Goal: Task Accomplishment & Management: Use online tool/utility

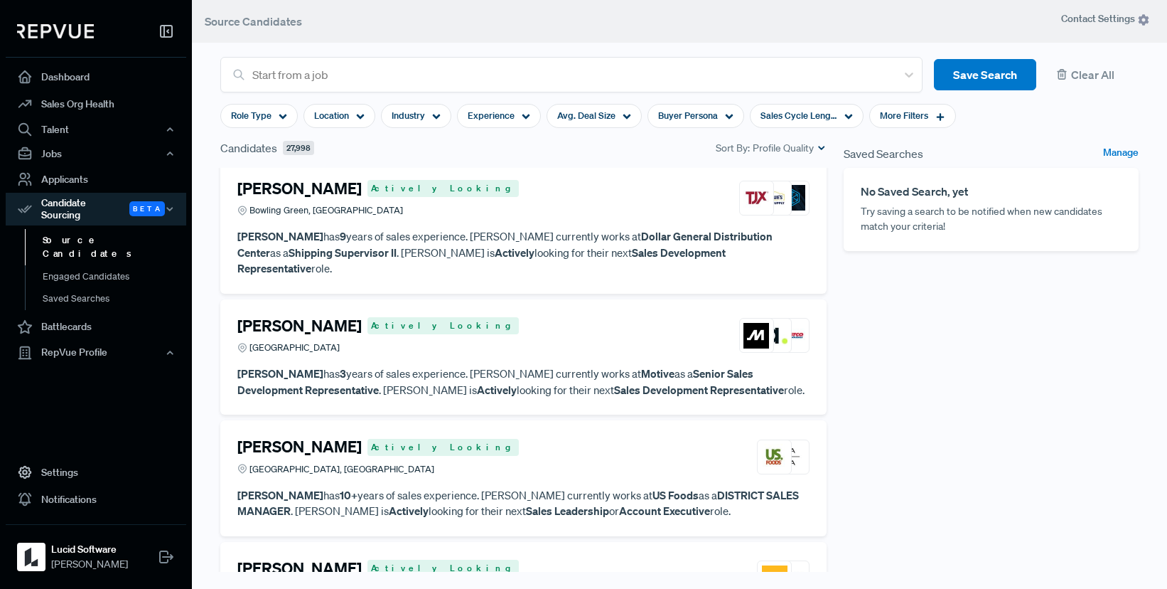
scroll to position [281, 0]
click at [355, 114] on div "Location" at bounding box center [340, 116] width 72 height 24
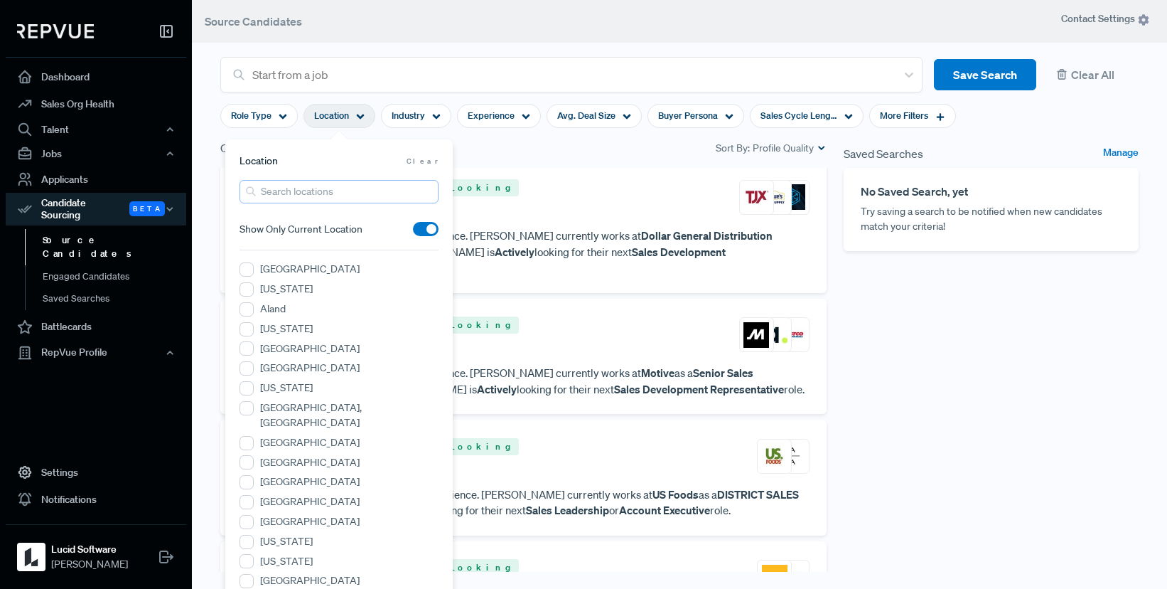
click at [319, 201] on input "search" at bounding box center [339, 191] width 199 height 23
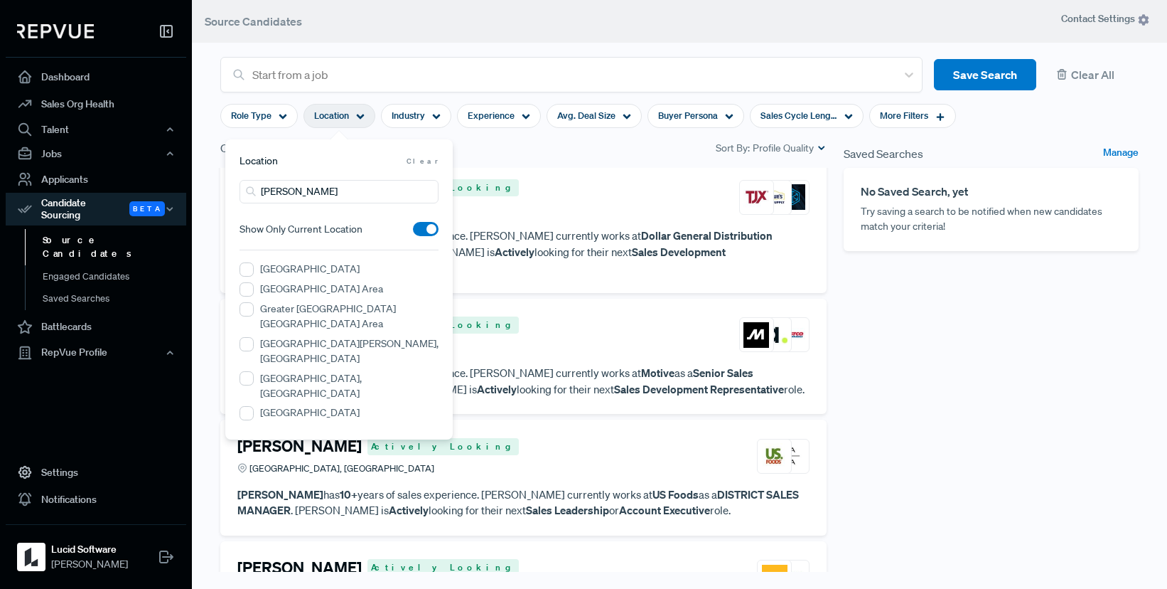
click at [338, 371] on label "[GEOGRAPHIC_DATA], [GEOGRAPHIC_DATA]" at bounding box center [349, 386] width 178 height 30
click at [254, 371] on UT "[GEOGRAPHIC_DATA], [GEOGRAPHIC_DATA]" at bounding box center [247, 378] width 14 height 14
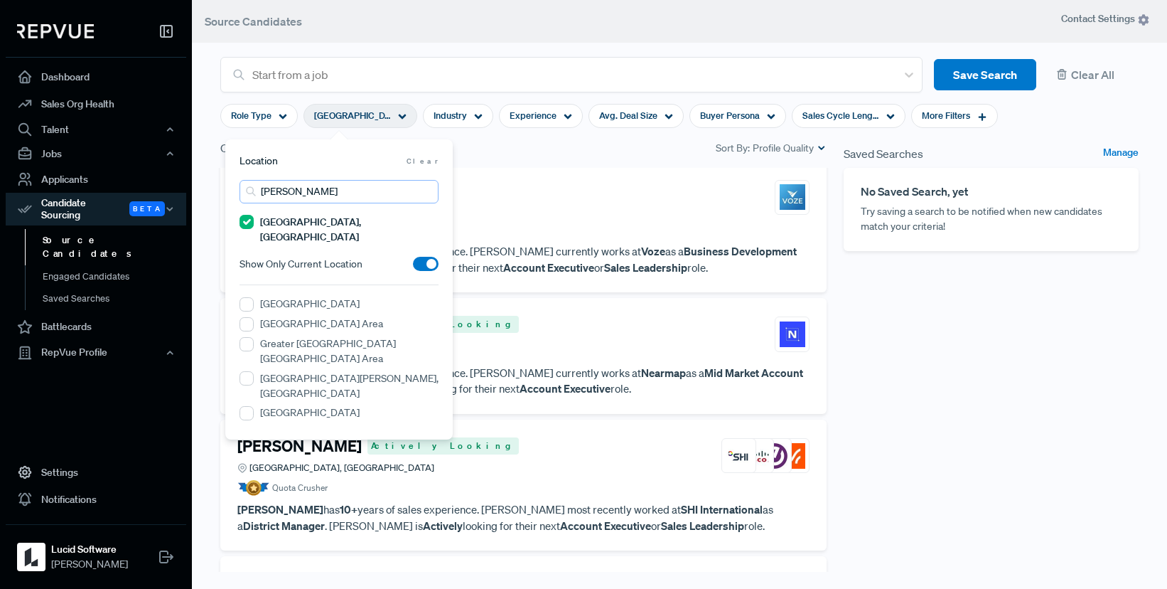
click at [293, 195] on input "[PERSON_NAME]" at bounding box center [339, 191] width 199 height 23
type input "S"
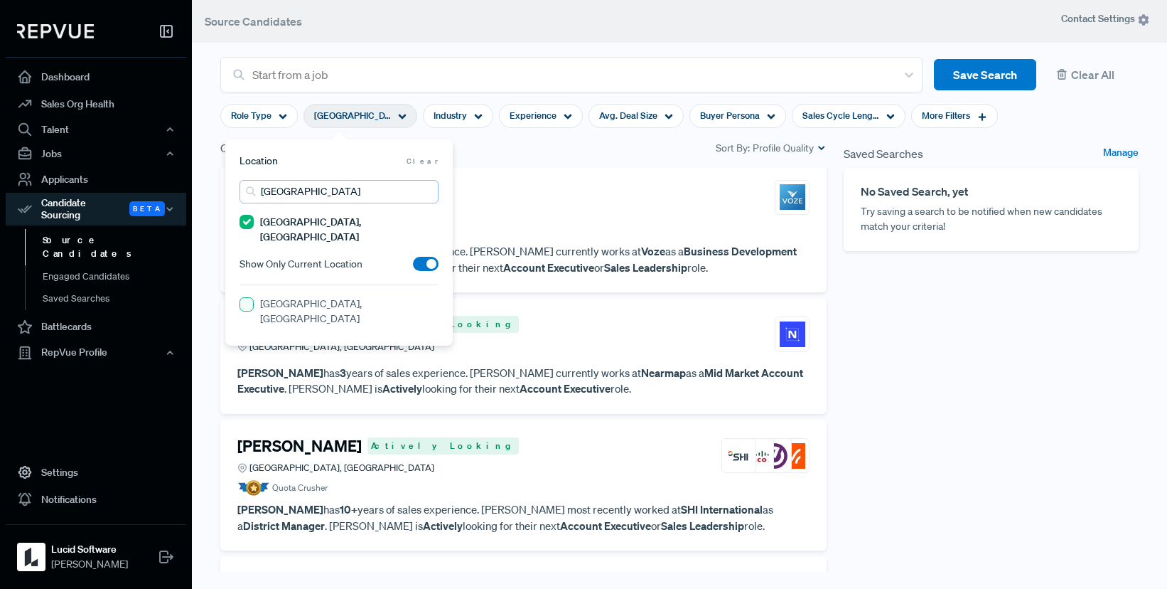
type input "[GEOGRAPHIC_DATA]"
click at [246, 297] on NC "[GEOGRAPHIC_DATA], [GEOGRAPHIC_DATA]" at bounding box center [247, 304] width 14 height 14
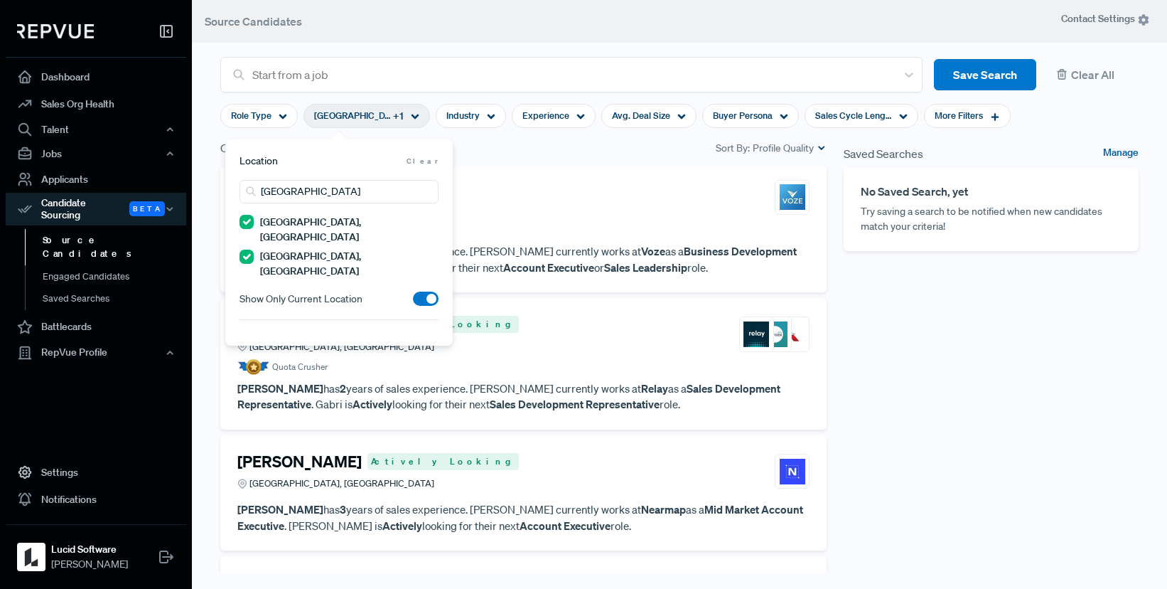
click at [1133, 156] on link "Manage" at bounding box center [1121, 153] width 36 height 17
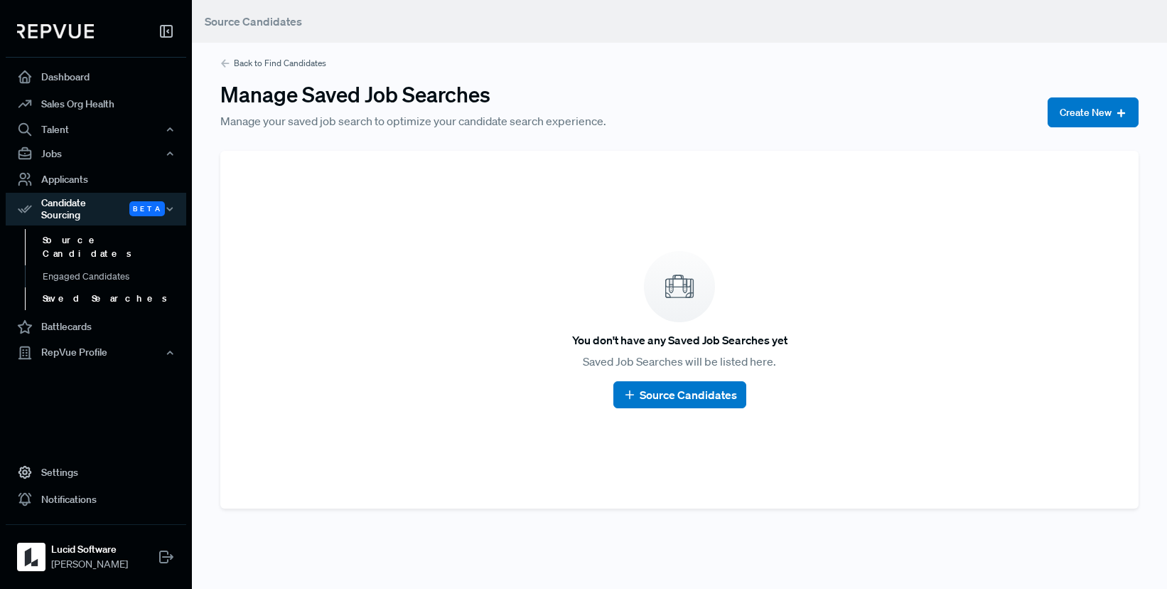
click at [65, 234] on link "Source Candidates" at bounding box center [115, 247] width 181 height 36
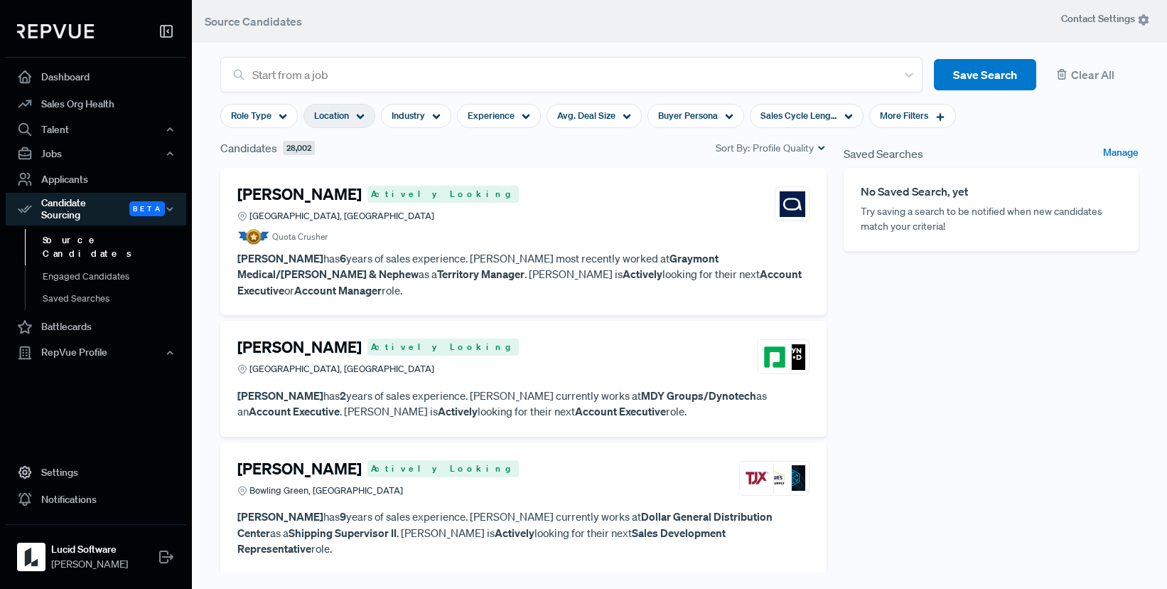
click at [352, 114] on div "Location" at bounding box center [340, 116] width 72 height 24
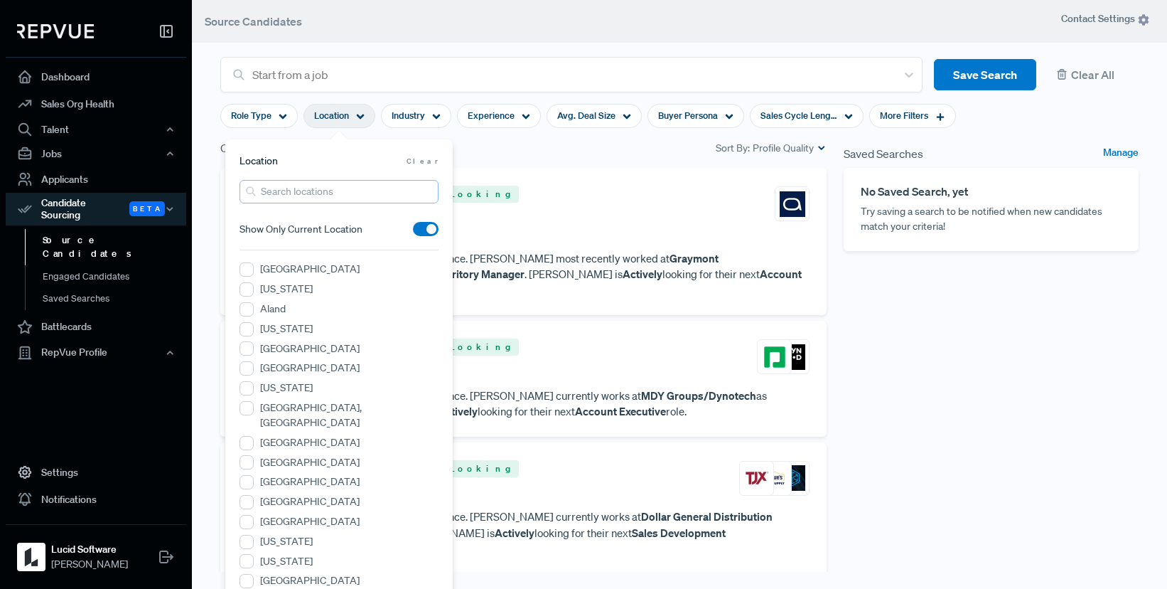
click at [325, 182] on input "search" at bounding box center [339, 191] width 199 height 23
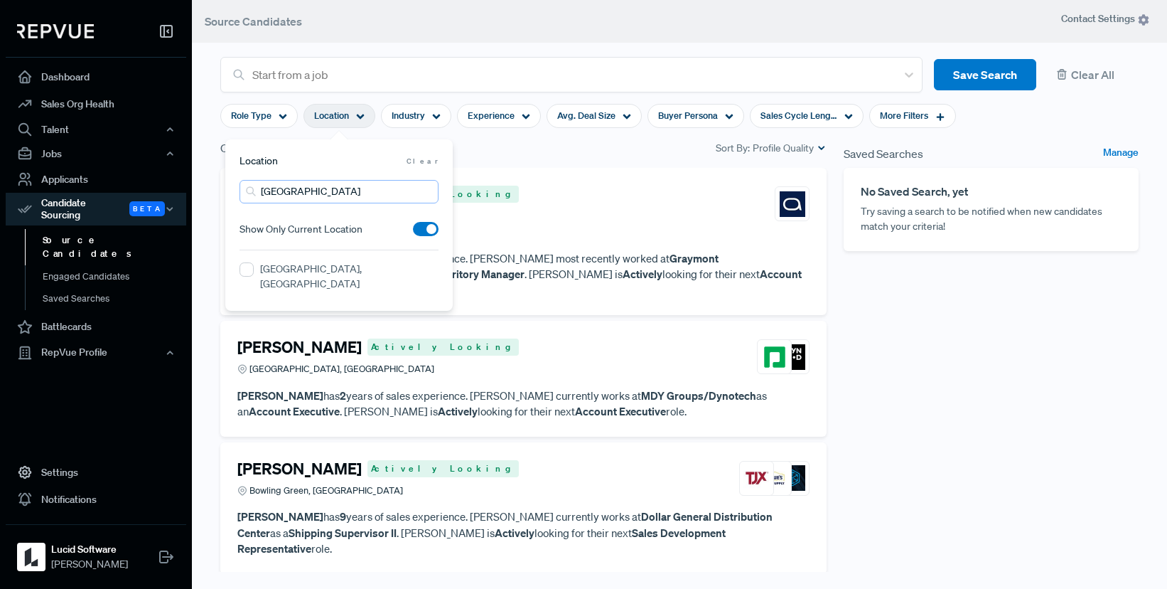
type input "[GEOGRAPHIC_DATA]"
click at [322, 277] on div "[GEOGRAPHIC_DATA], [GEOGRAPHIC_DATA]" at bounding box center [339, 278] width 199 height 33
click at [245, 272] on NC "[GEOGRAPHIC_DATA], [GEOGRAPHIC_DATA]" at bounding box center [247, 269] width 14 height 14
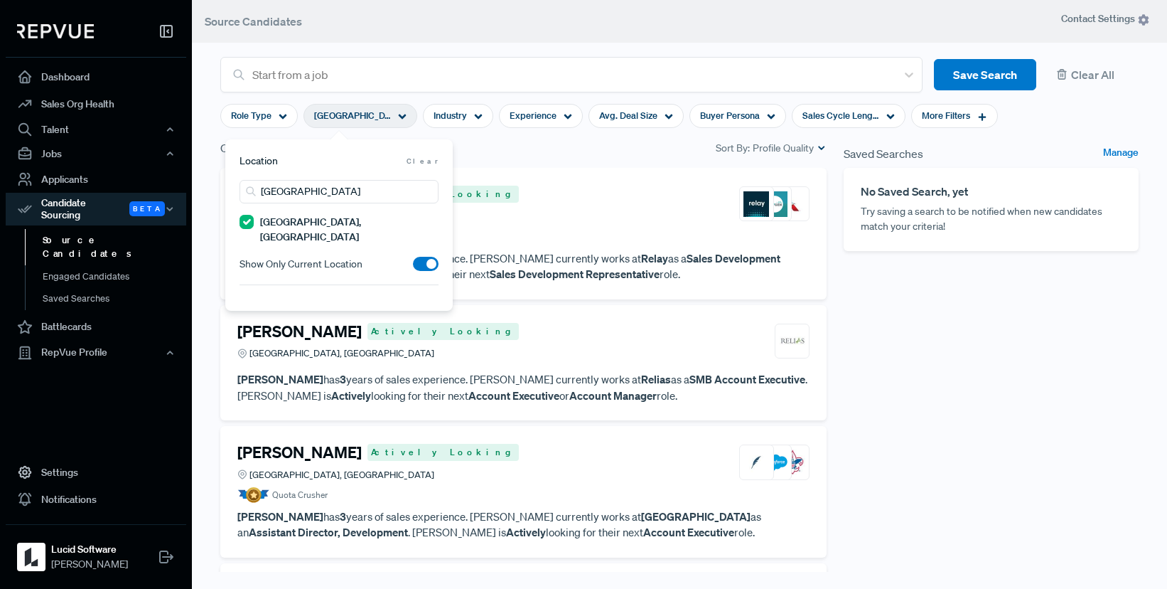
click at [944, 320] on div "Saved Searches Manage No Saved Search, yet Try saving a search to be notified w…" at bounding box center [991, 376] width 312 height 475
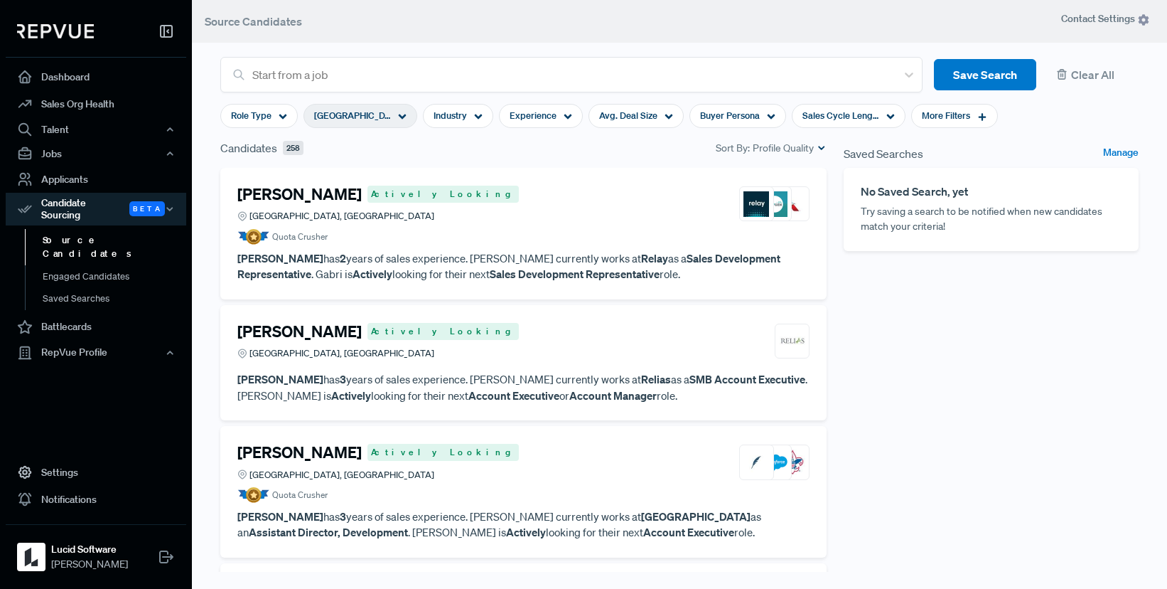
click at [476, 239] on article "Quota Crusher" at bounding box center [523, 237] width 572 height 16
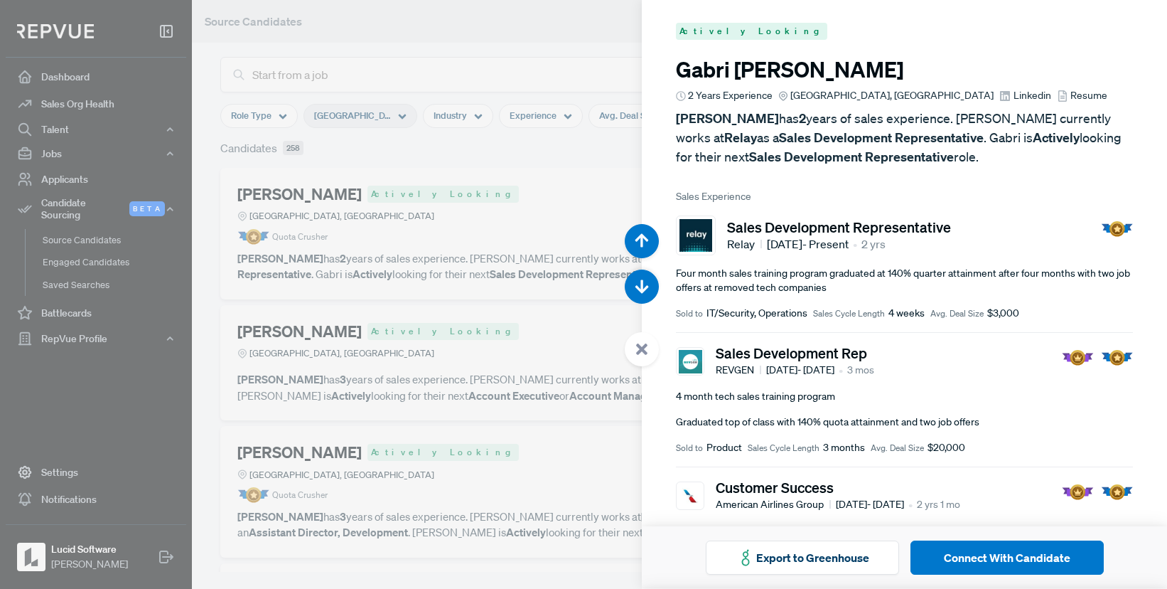
click at [1014, 93] on span "Linkedin" at bounding box center [1033, 95] width 38 height 15
